Goal: Navigation & Orientation: Understand site structure

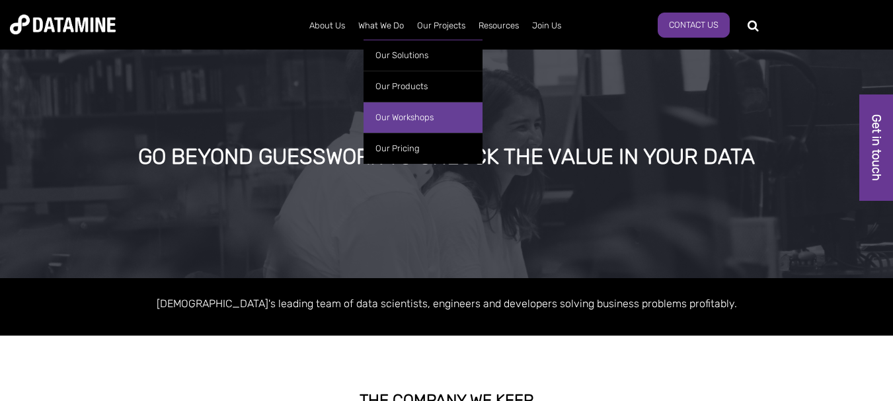
click at [415, 114] on link "Our Workshops" at bounding box center [423, 117] width 119 height 31
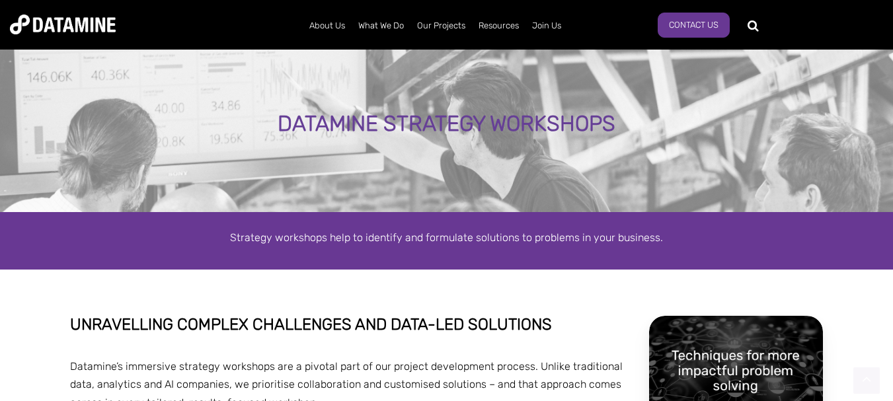
drag, startPoint x: 901, startPoint y: 43, endPoint x: 903, endPoint y: -66, distance: 109.1
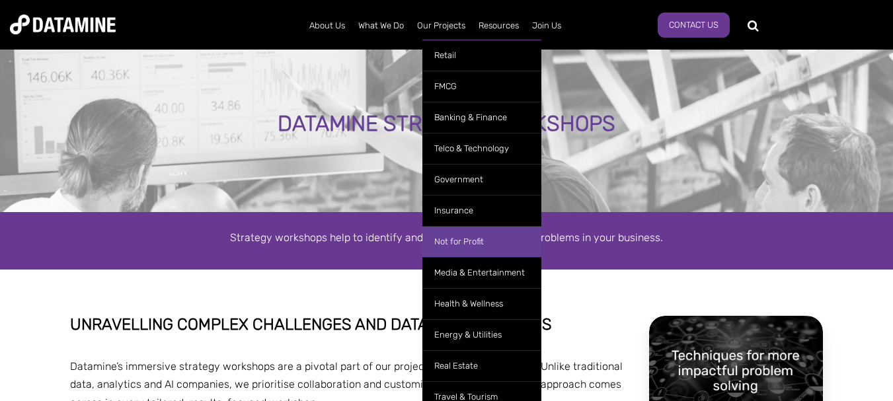
click at [451, 239] on link "Not for Profit" at bounding box center [481, 241] width 119 height 31
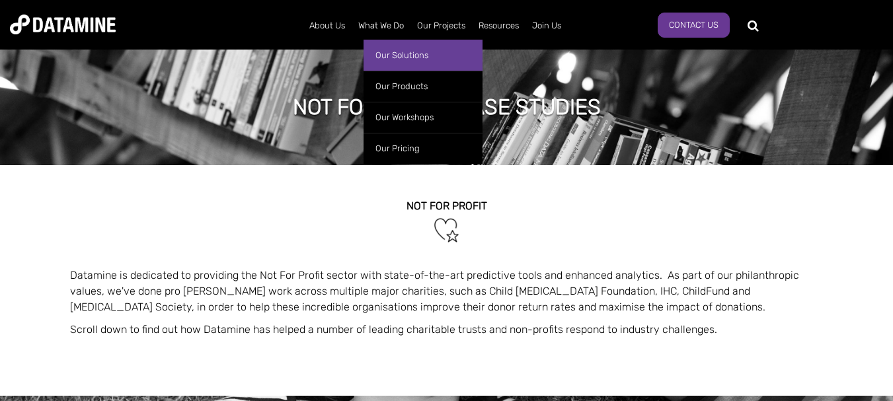
click at [393, 53] on link "Our Solutions" at bounding box center [423, 55] width 119 height 31
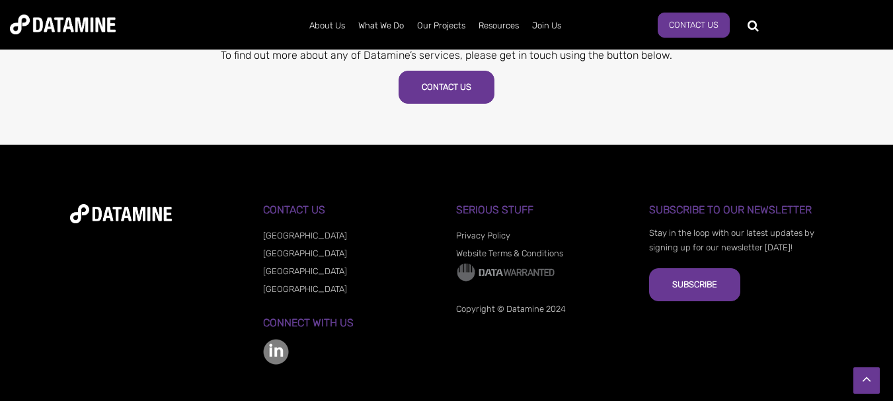
scroll to position [925, 0]
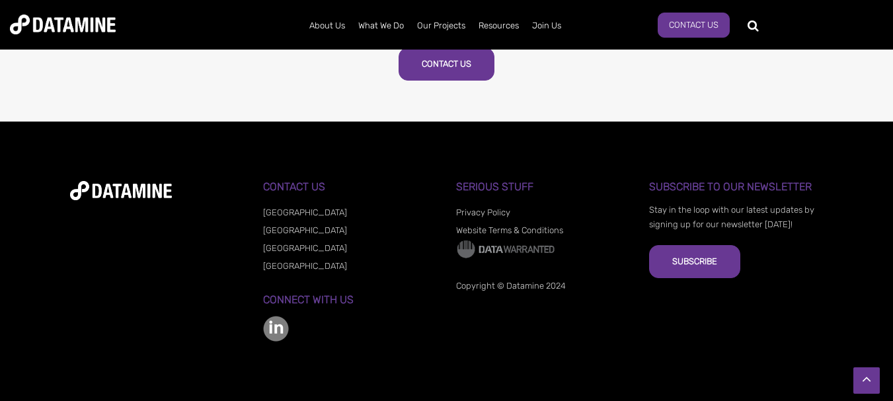
drag, startPoint x: 903, startPoint y: 58, endPoint x: 903, endPoint y: 335, distance: 277.0
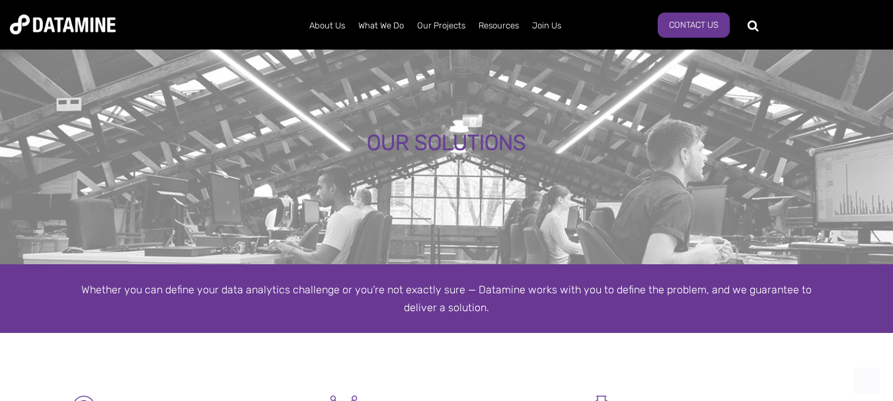
scroll to position [0, 0]
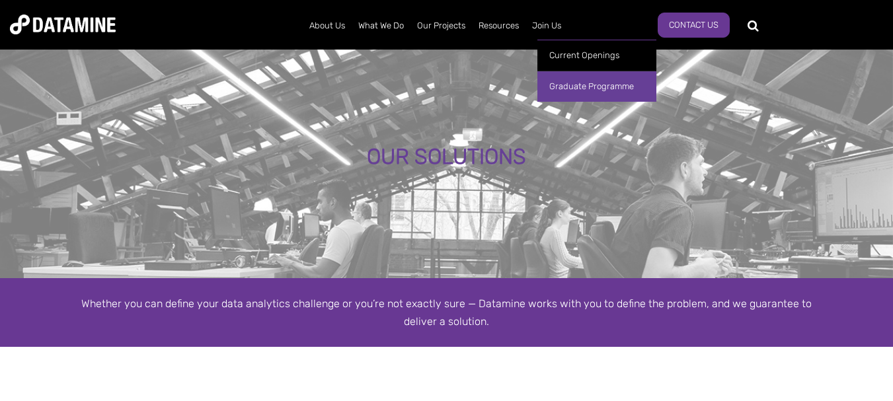
click at [572, 88] on link "Graduate Programme" at bounding box center [597, 86] width 119 height 31
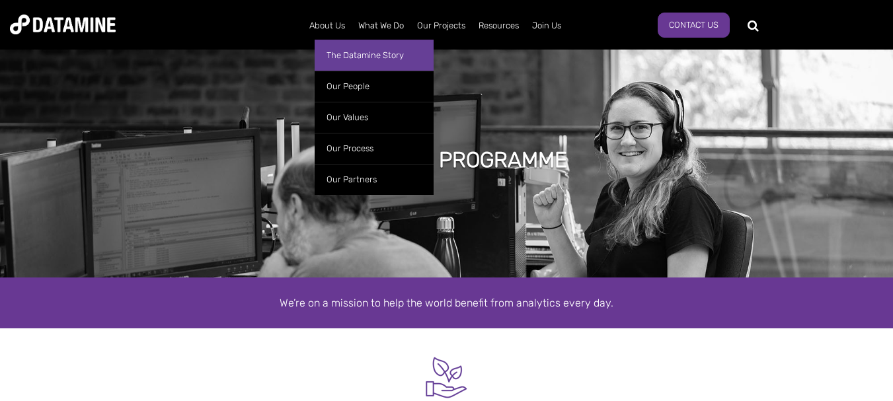
click at [343, 58] on link "The Datamine Story" at bounding box center [374, 55] width 119 height 31
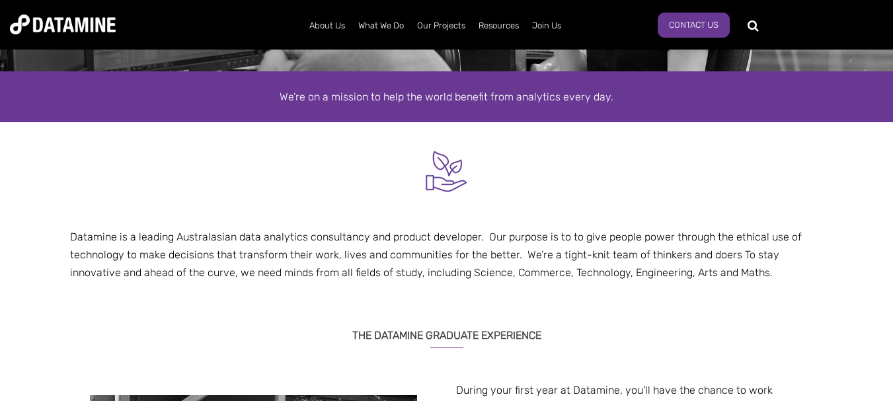
scroll to position [184, 0]
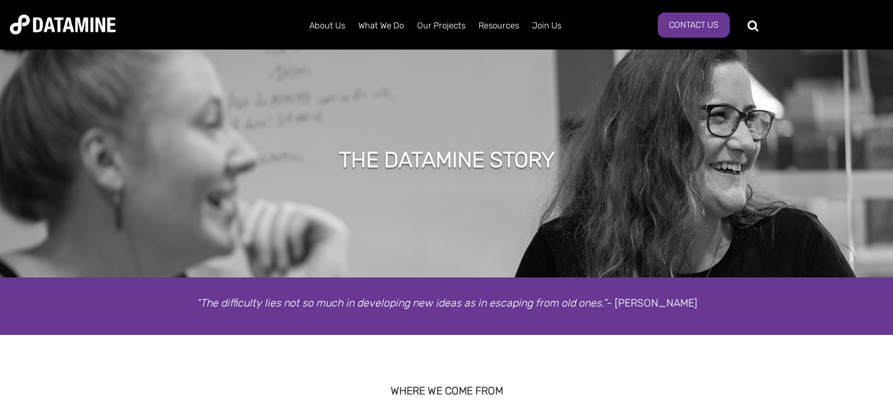
drag, startPoint x: 900, startPoint y: 32, endPoint x: 895, endPoint y: 13, distance: 19.9
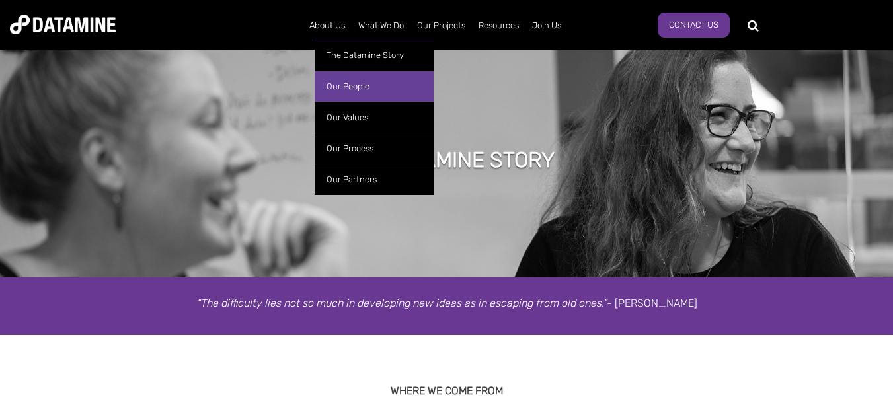
click at [354, 88] on link "Our People" at bounding box center [374, 86] width 119 height 31
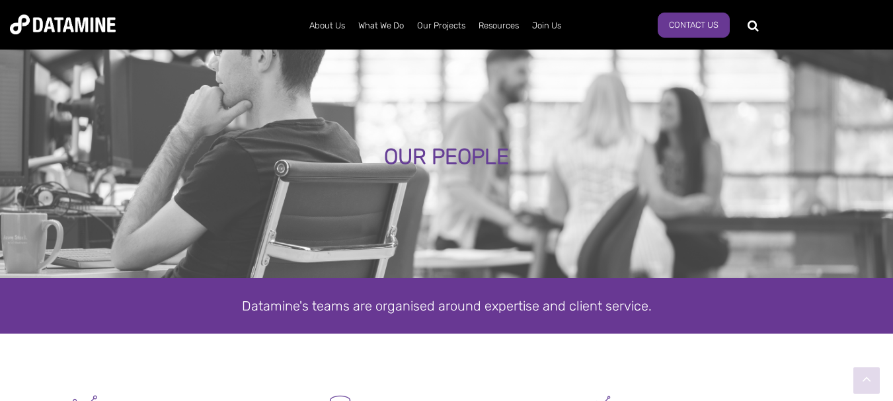
drag, startPoint x: 899, startPoint y: 24, endPoint x: 872, endPoint y: -21, distance: 52.5
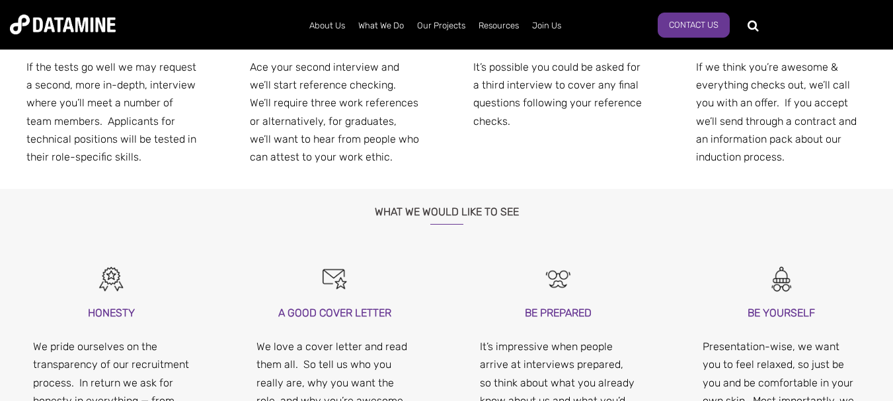
scroll to position [1127, 0]
